Goal: Answer question/provide support: Share knowledge or assist other users

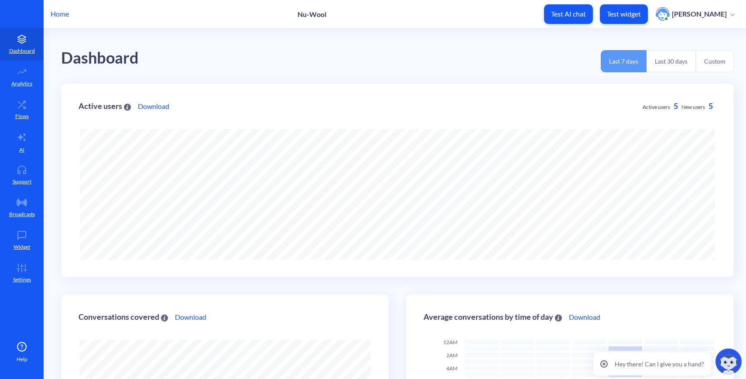
scroll to position [379, 746]
click at [54, 11] on p "Home" at bounding box center [60, 14] width 18 height 10
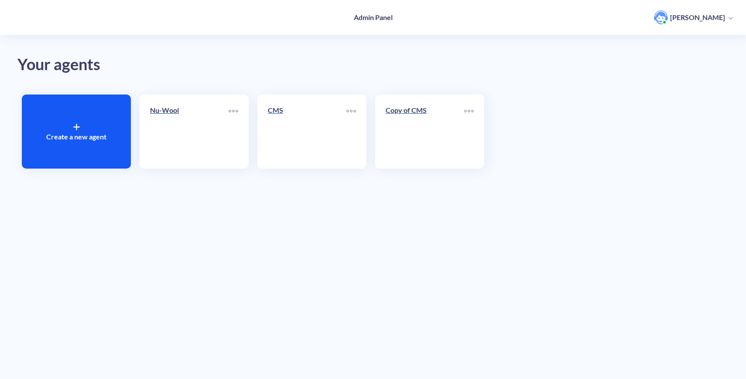
click at [287, 134] on link "CMS" at bounding box center [307, 131] width 78 height 53
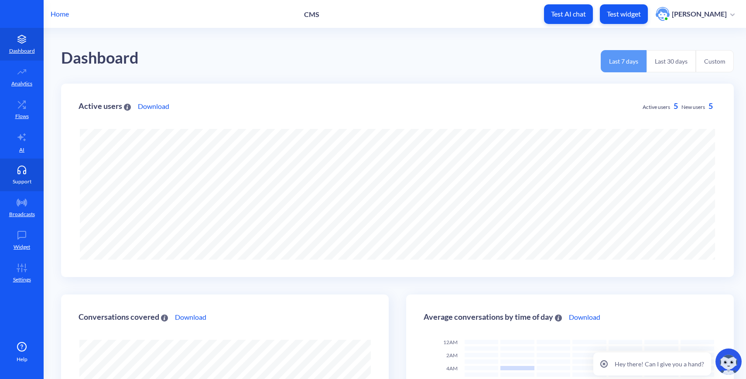
click at [26, 180] on p "Support" at bounding box center [22, 182] width 19 height 8
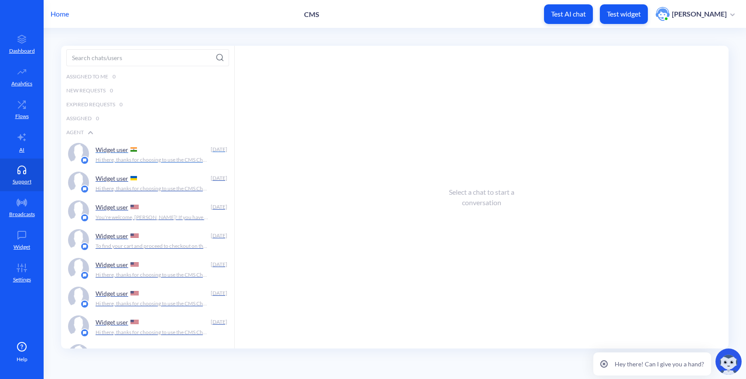
click at [151, 157] on p "Hi there, thanks for choosing to use the CMS Chatbot! How can I help you [DATE]?" at bounding box center [151, 160] width 113 height 8
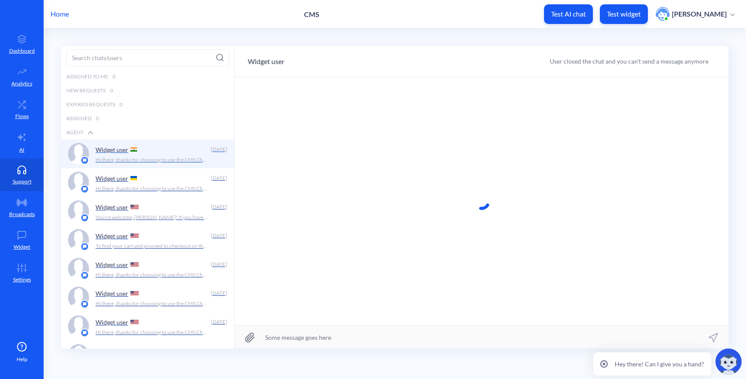
scroll to position [0, 0]
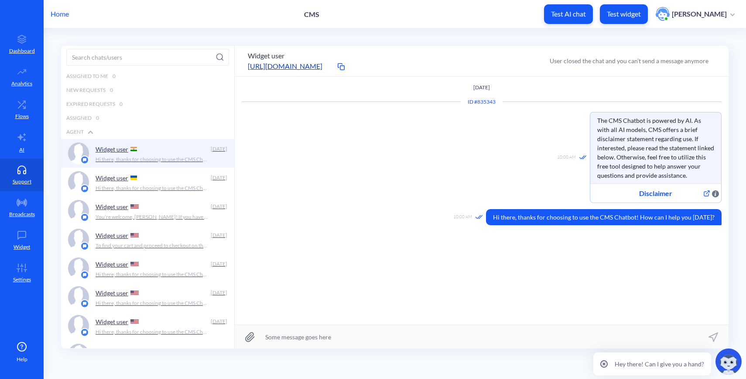
click at [153, 194] on div "Widget user [DATE] Hi there, thanks for choosing to use the CMS Chatbot! How ca…" at bounding box center [147, 182] width 173 height 29
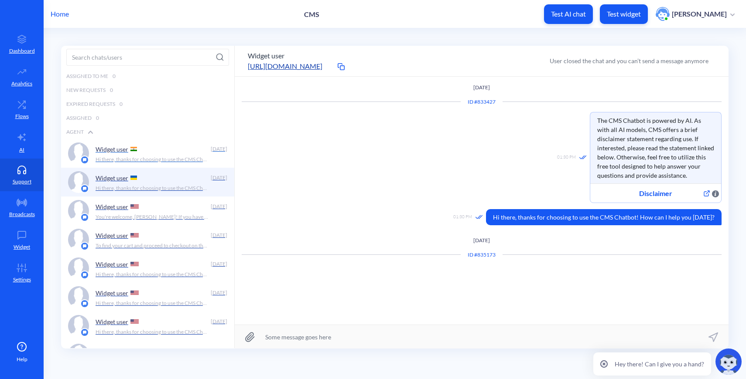
click at [150, 158] on p "Hi there, thanks for choosing to use the CMS Chatbot! How can I help you [DATE]?" at bounding box center [151, 160] width 113 height 8
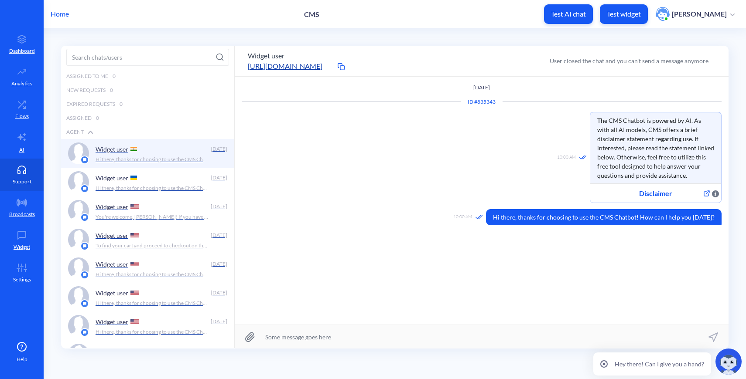
click at [62, 14] on p "Home" at bounding box center [60, 14] width 18 height 10
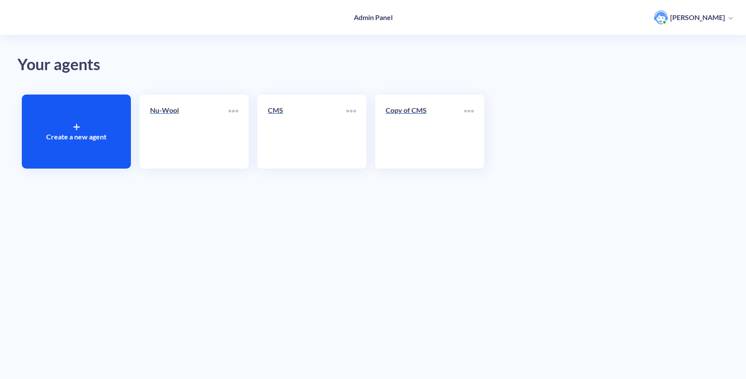
click at [206, 137] on link "Nu-Wool" at bounding box center [189, 131] width 78 height 53
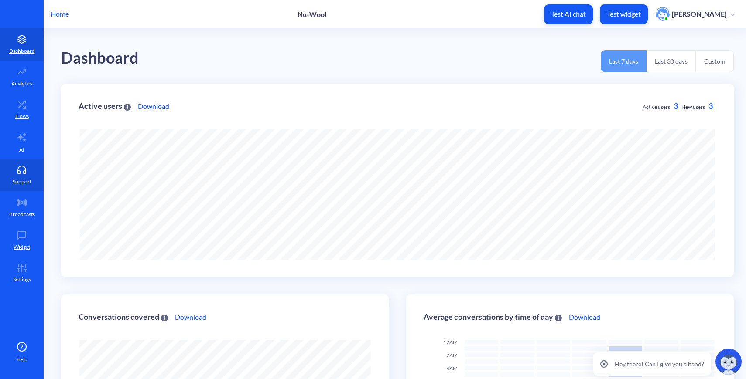
scroll to position [435665, 435299]
click at [26, 168] on icon at bounding box center [21, 170] width 17 height 9
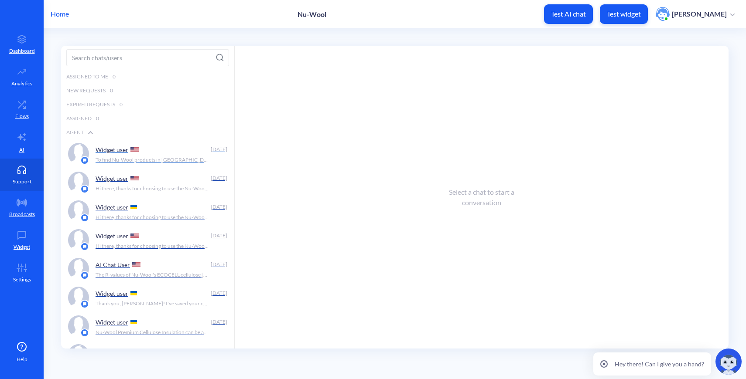
click at [126, 160] on p "To find Nu-Wool products in [GEOGRAPHIC_DATA], [GEOGRAPHIC_DATA], you can use t…" at bounding box center [151, 160] width 113 height 8
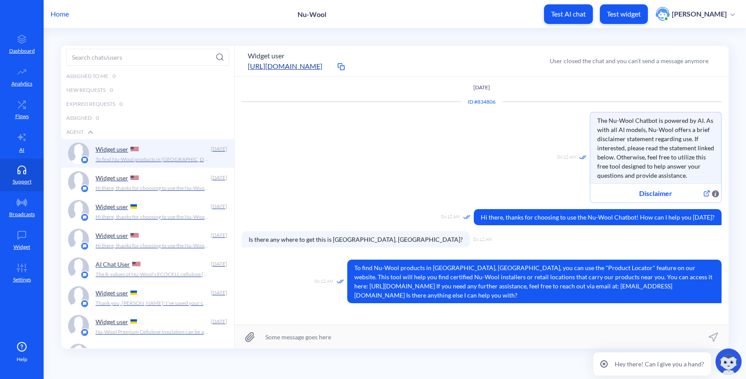
click at [65, 14] on p "Home" at bounding box center [60, 14] width 18 height 10
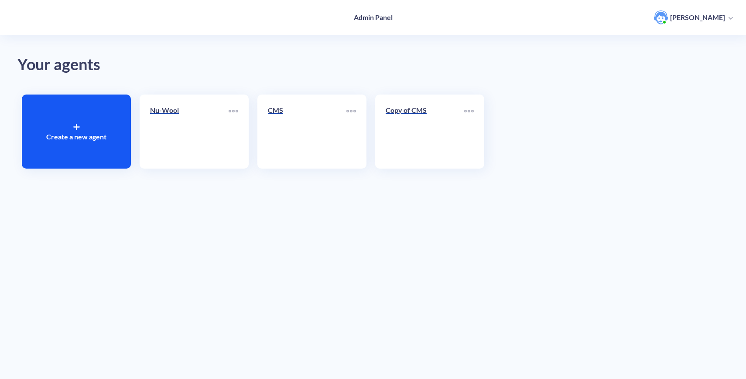
click at [277, 83] on div "Your agents Create a new agent Nu-Wool CMS Copy of CMS" at bounding box center [373, 189] width 746 height 379
